Goal: Task Accomplishment & Management: Complete application form

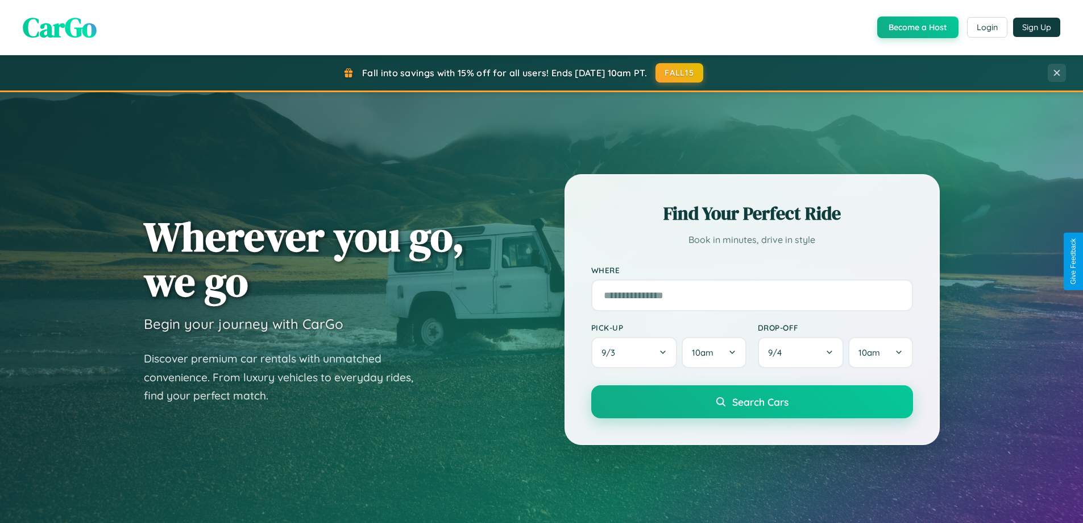
scroll to position [2188, 0]
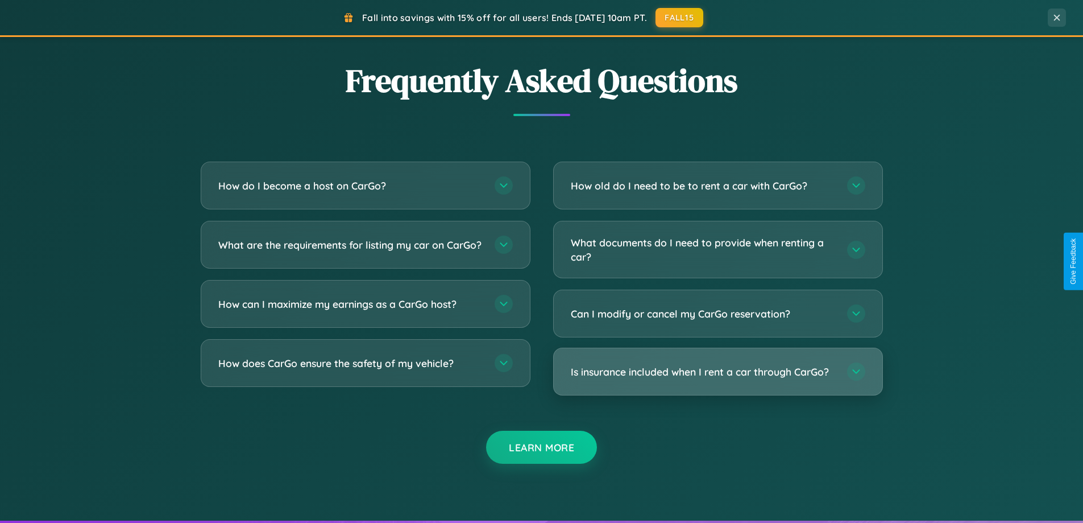
click at [718, 371] on h3 "Is insurance included when I rent a car through CarGo?" at bounding box center [703, 372] width 265 height 14
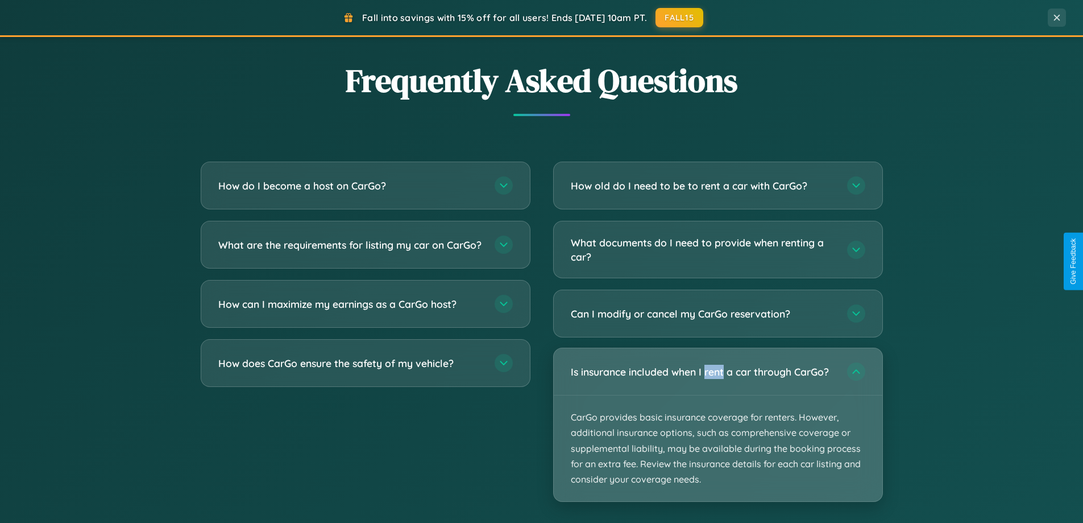
scroll to position [1827, 0]
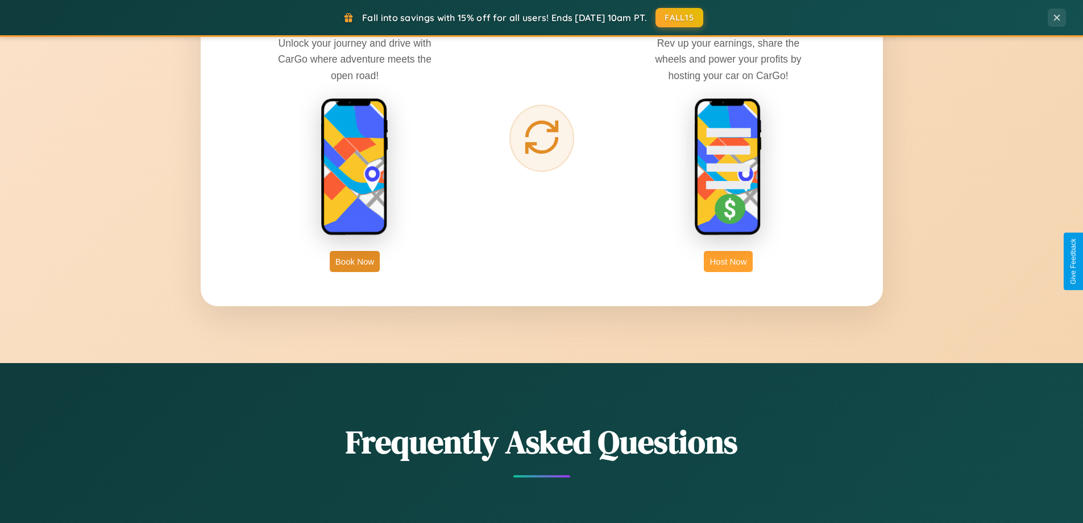
click at [729, 261] on button "Host Now" at bounding box center [728, 261] width 48 height 21
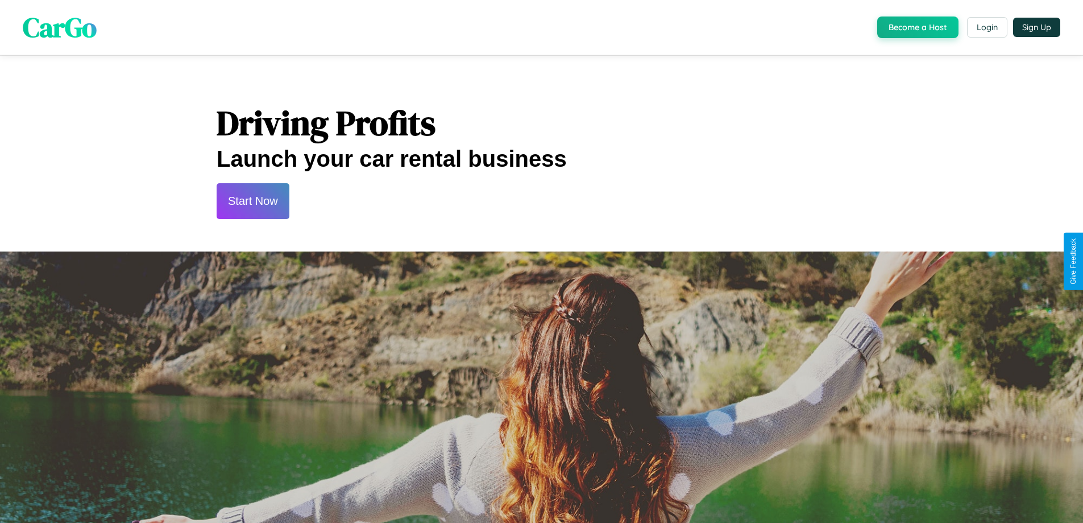
click at [253, 201] on button "Start Now" at bounding box center [253, 201] width 73 height 36
